Goal: Information Seeking & Learning: Understand process/instructions

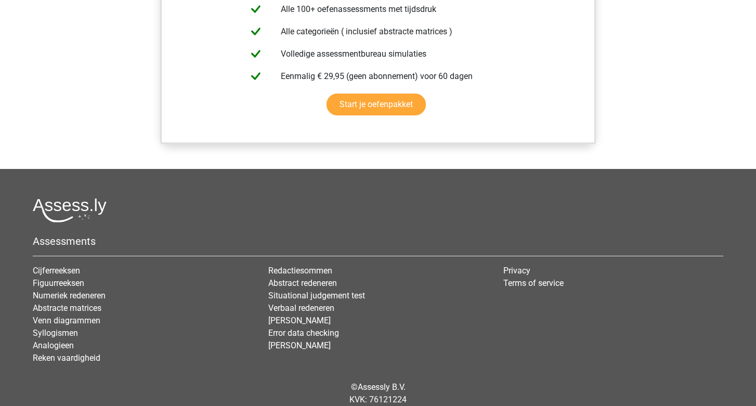
scroll to position [939, 0]
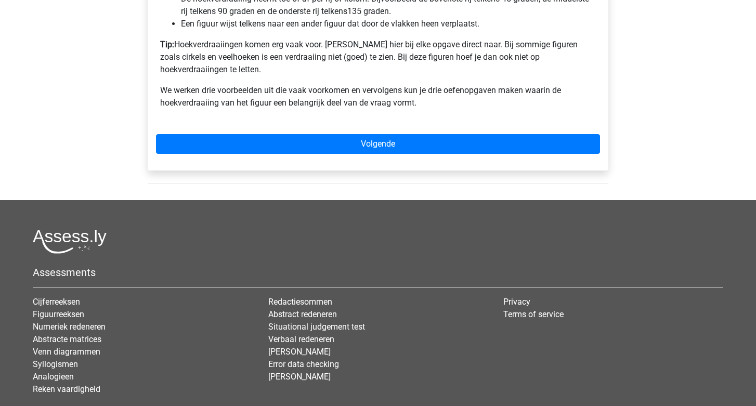
scroll to position [840, 0]
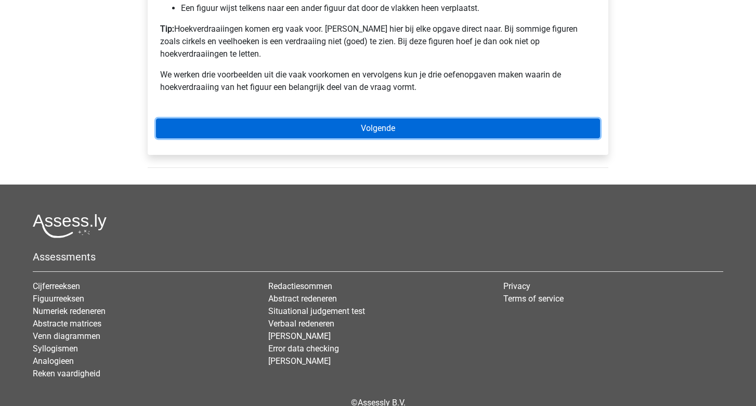
click at [273, 119] on link "Volgende" at bounding box center [378, 129] width 444 height 20
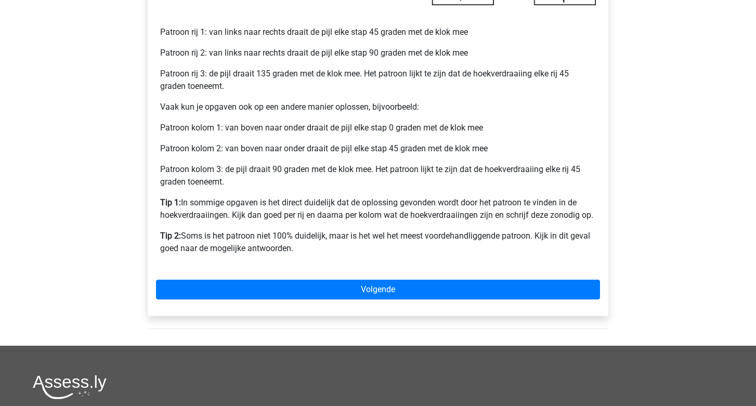
scroll to position [482, 0]
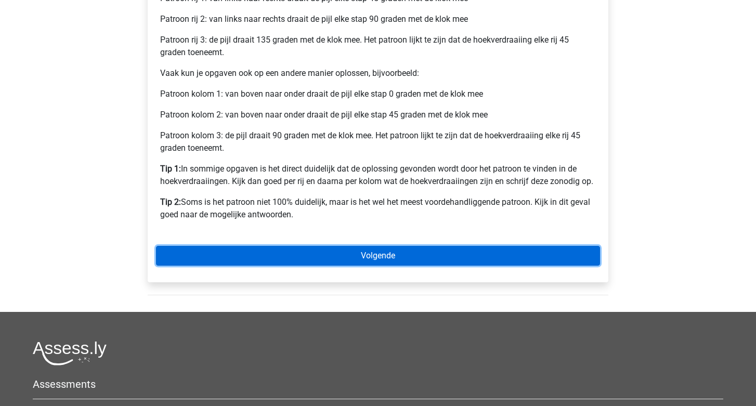
click at [337, 262] on link "Volgende" at bounding box center [378, 256] width 444 height 20
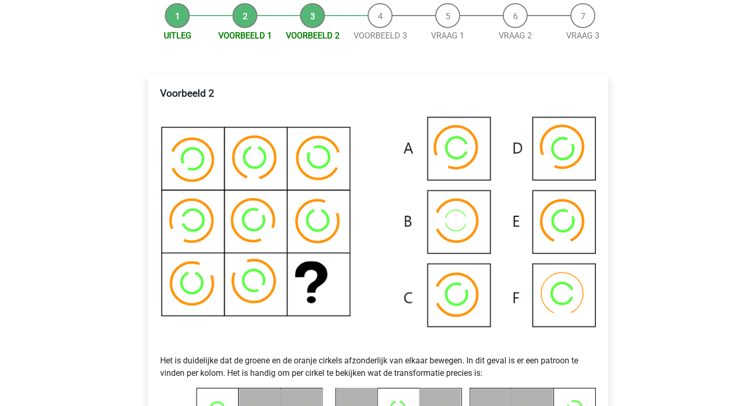
scroll to position [143, 0]
